Goal: Transaction & Acquisition: Purchase product/service

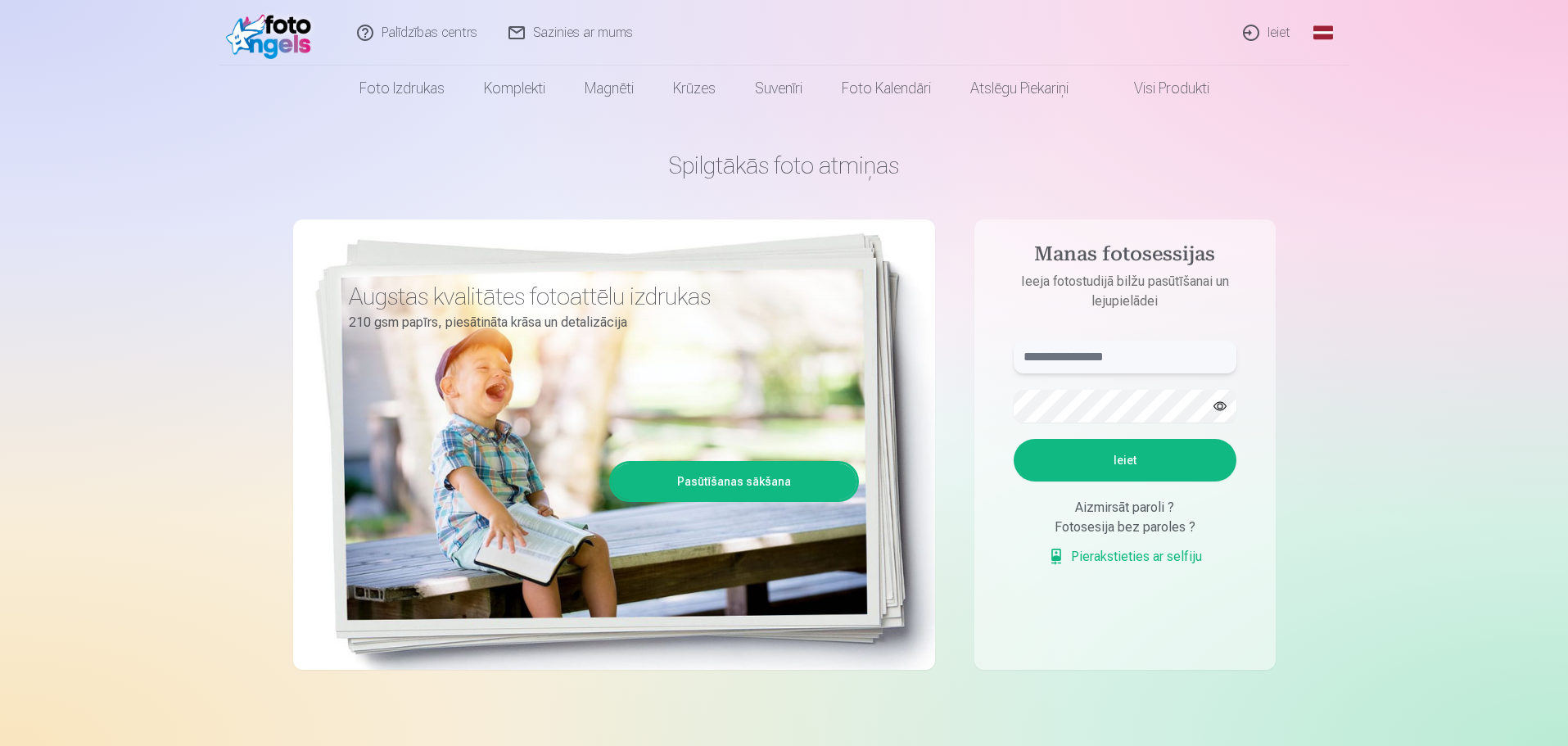
click at [1167, 364] on input "text" at bounding box center [1124, 357] width 222 height 32
type input "******"
click at [1123, 450] on button "Ieiet" at bounding box center [1124, 460] width 222 height 43
click at [718, 479] on link "Pasūtīšanas sākšana" at bounding box center [733, 481] width 244 height 36
